Goal: Communication & Community: Answer question/provide support

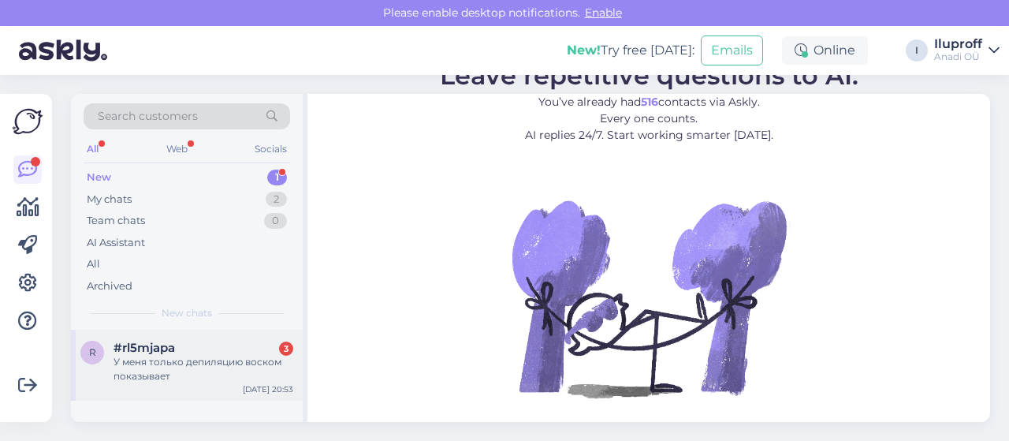
click at [158, 365] on div "У меня только депиляцию воском показывает" at bounding box center [204, 369] width 180 height 28
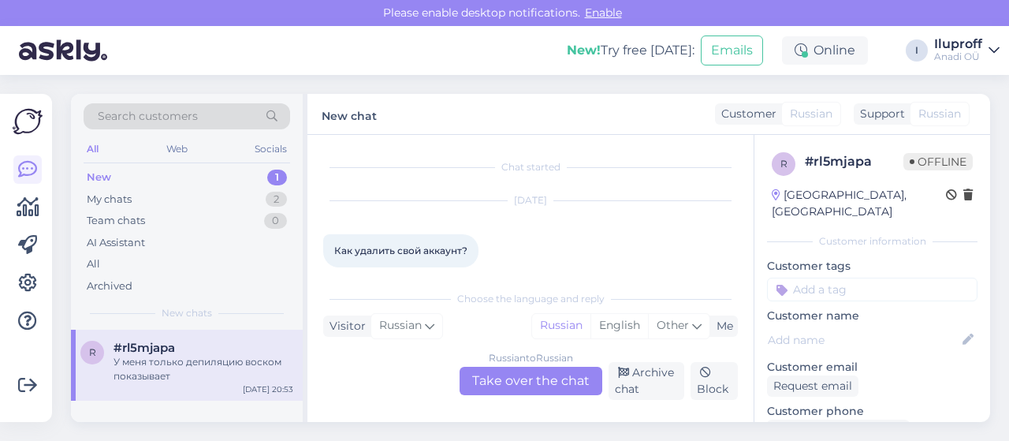
scroll to position [4386, 0]
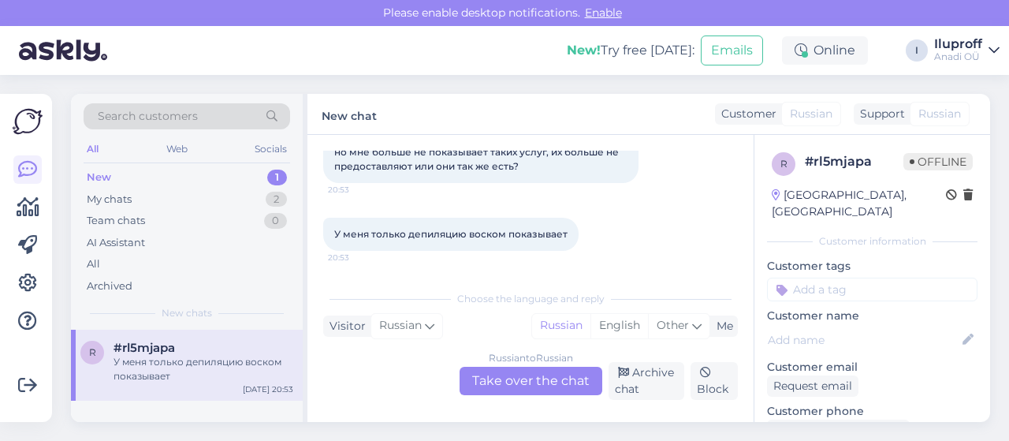
click at [518, 375] on div "Russian to Russian Take over the chat" at bounding box center [531, 381] width 143 height 28
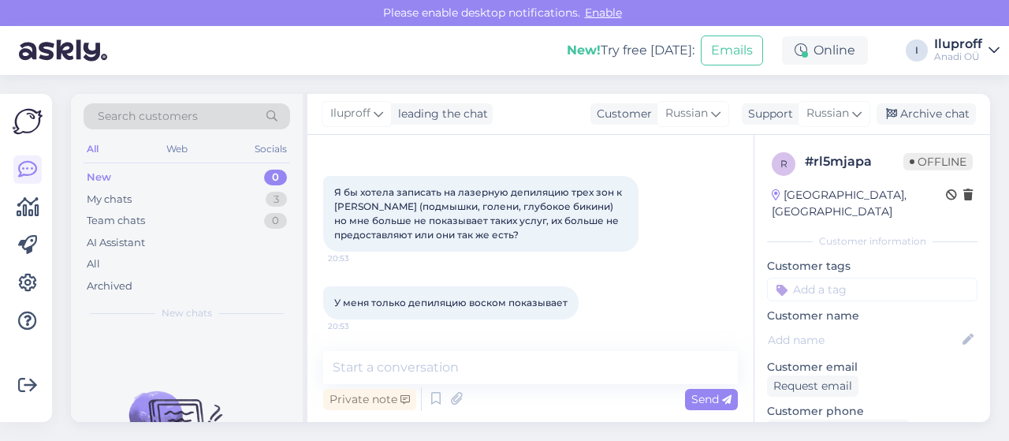
scroll to position [4317, 0]
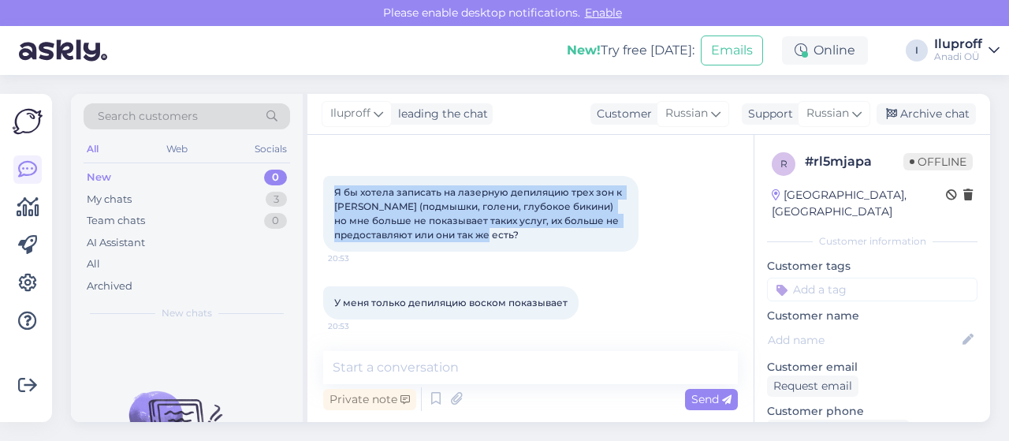
drag, startPoint x: 332, startPoint y: 191, endPoint x: 620, endPoint y: 232, distance: 290.7
click at [620, 232] on div "Я бы хотела записать на лазерную депиляцию трех зон к [PERSON_NAME] (подмышки, …" at bounding box center [480, 214] width 315 height 76
copy span "Я бы хотела записать на лазерную депиляцию трех зон к [PERSON_NAME] (подмышки, …"
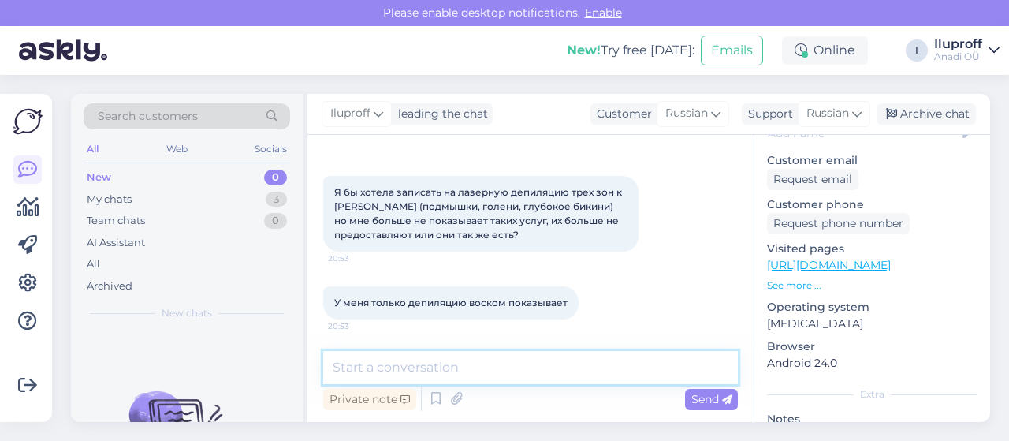
click at [494, 367] on textarea at bounding box center [530, 367] width 415 height 33
paste textarea "Здравствуйте! Спасибо за Ваше обращение 💐 Да, услуги лазерной эпиляции (подмышк…"
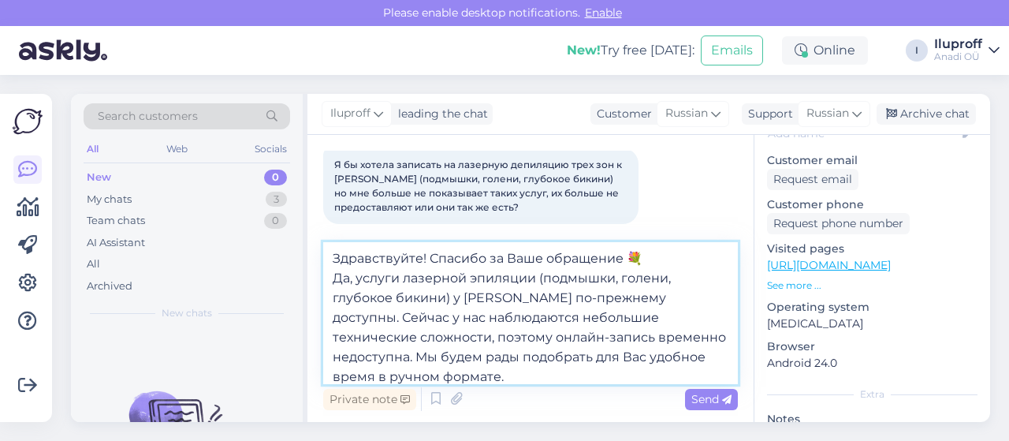
scroll to position [99, 0]
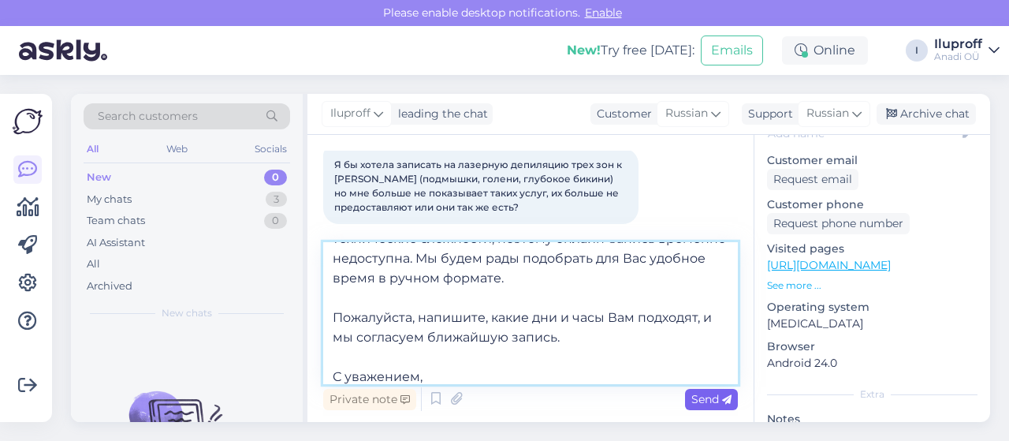
type textarea "Здравствуйте! Спасибо за Ваше обращение 💐 Да, услуги лазерной эпиляции (подмышк…"
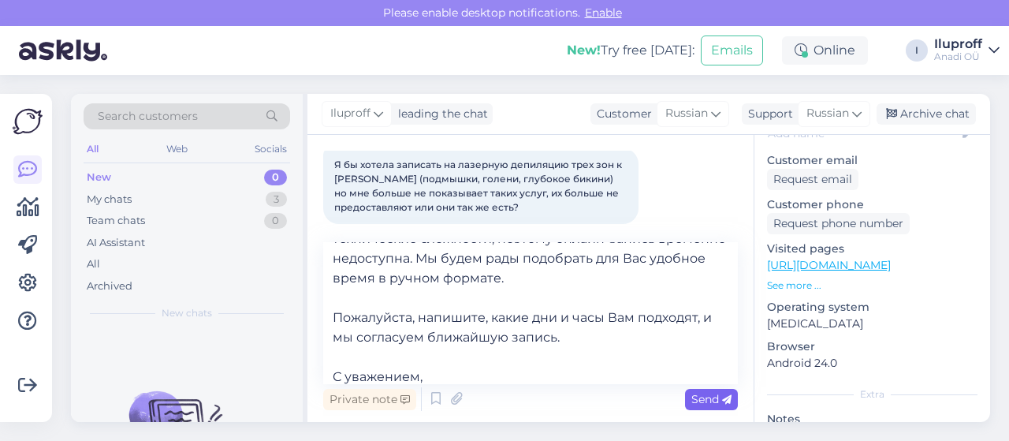
click at [703, 401] on span "Send" at bounding box center [712, 399] width 40 height 14
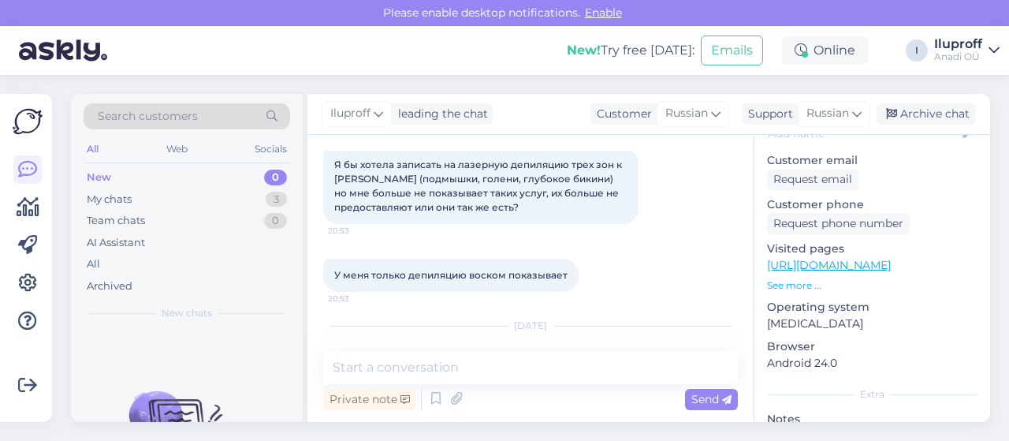
scroll to position [0, 0]
